Goal: Check status

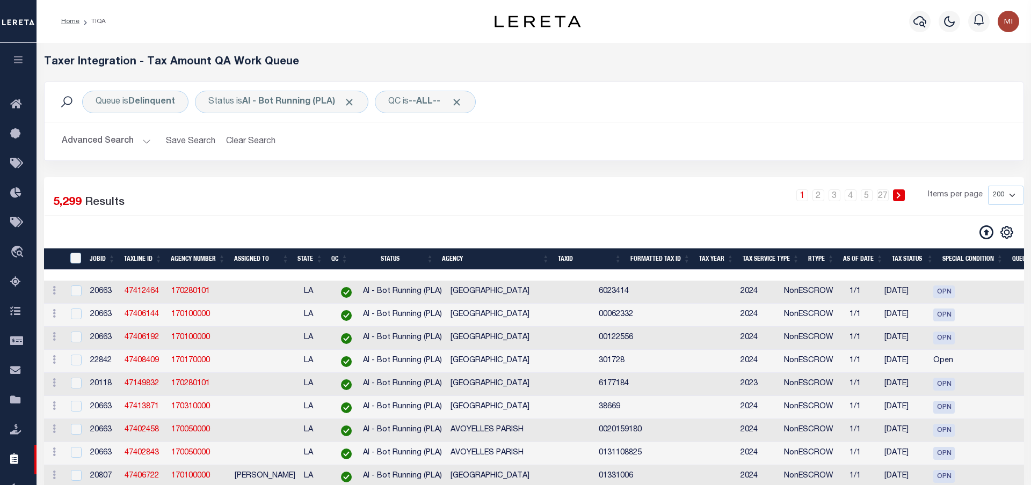
select select "200"
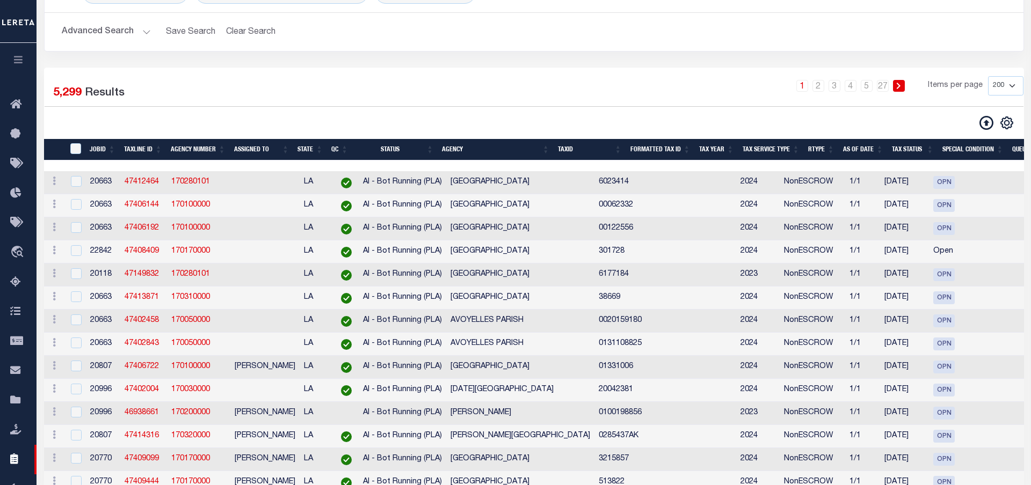
click at [594, 183] on td "6023414" at bounding box center [630, 182] width 73 height 23
click at [594, 182] on td "6023414" at bounding box center [630, 182] width 73 height 23
copy td "6023414"
click at [75, 183] on input "checkbox" at bounding box center [76, 181] width 11 height 11
checkbox input "true"
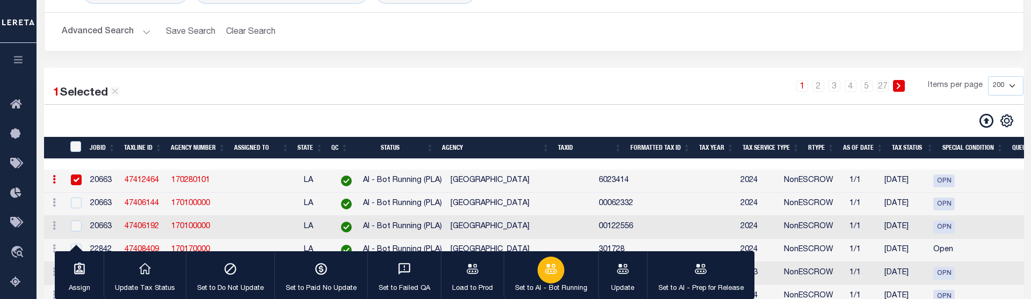
click at [552, 273] on icon "button" at bounding box center [551, 269] width 12 height 10
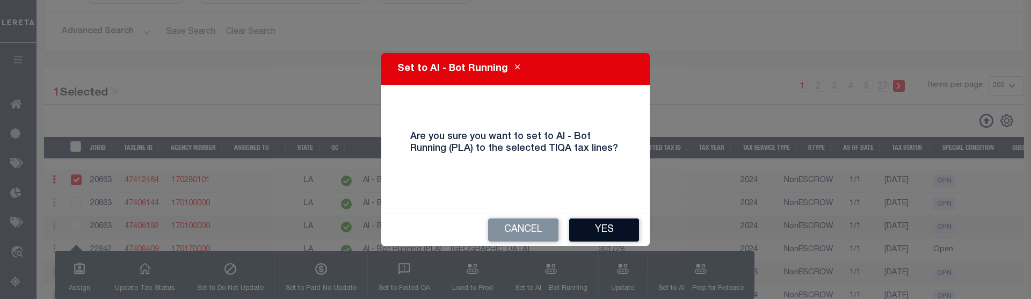
click at [606, 225] on button "Yes" at bounding box center [604, 230] width 70 height 23
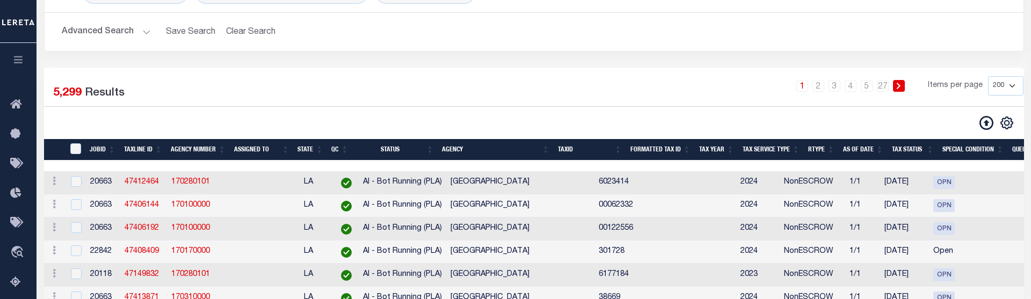
click at [455, 88] on div "1 2 3 4 5 … 27 Items per page 10 25 50 100 200 500 1000 2000" at bounding box center [658, 90] width 730 height 28
click at [446, 81] on div "1 2 3 4 5 … 27 Items per page 10 25 50 100 200 500 1000 2000" at bounding box center [658, 90] width 730 height 28
click at [393, 115] on div "1 Selected 5,299 Results 1 2 3 4 5 … 27 Items per page 10 25 50 100 200 500 100…" at bounding box center [534, 103] width 996 height 54
click at [397, 117] on div at bounding box center [290, 122] width 490 height 15
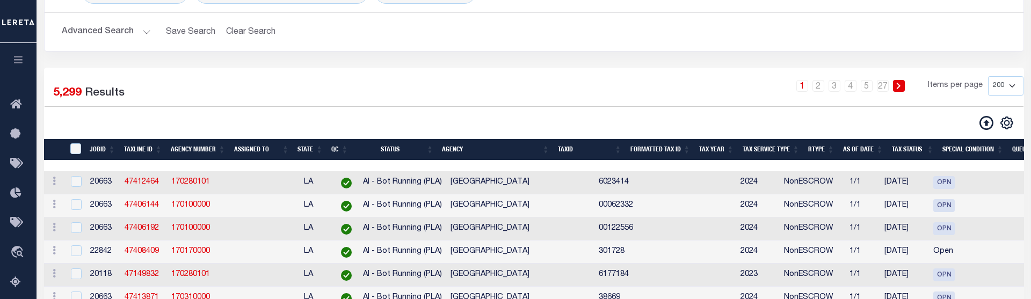
click at [391, 120] on div at bounding box center [290, 122] width 490 height 15
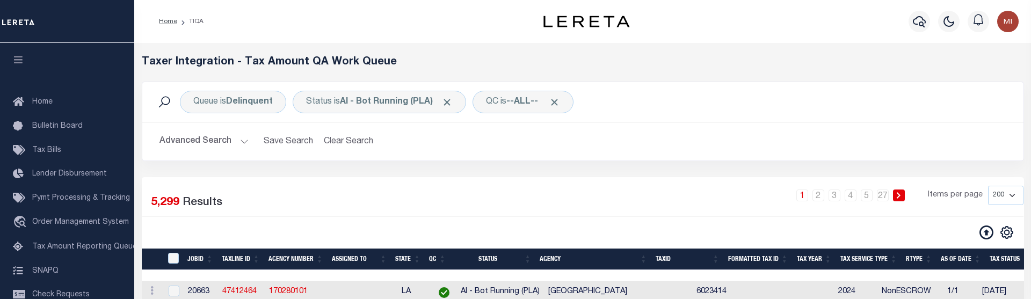
select select "200"
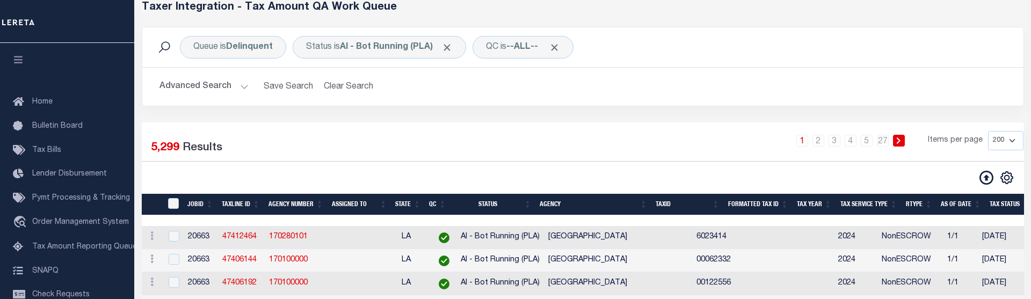
scroll to position [218, 0]
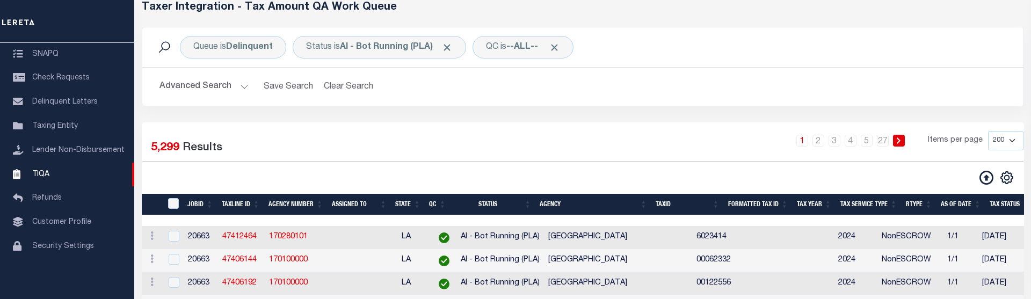
click at [664, 48] on div "Queue is Delinquent Status is AI - Bot Running (PLA) QC is --ALL-- Search" at bounding box center [583, 47] width 864 height 23
click at [673, 42] on div "Queue is Delinquent Status is AI - Bot Running (PLA) QC is --ALL-- Search" at bounding box center [583, 47] width 864 height 23
